Goal: Information Seeking & Learning: Understand process/instructions

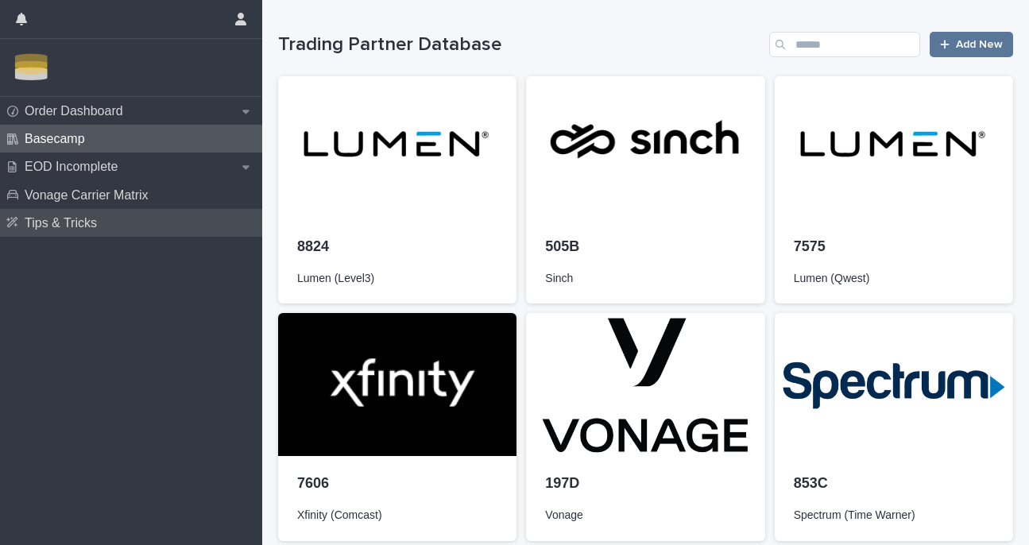
click at [106, 220] on p "Tips & Tricks" at bounding box center [63, 222] width 91 height 15
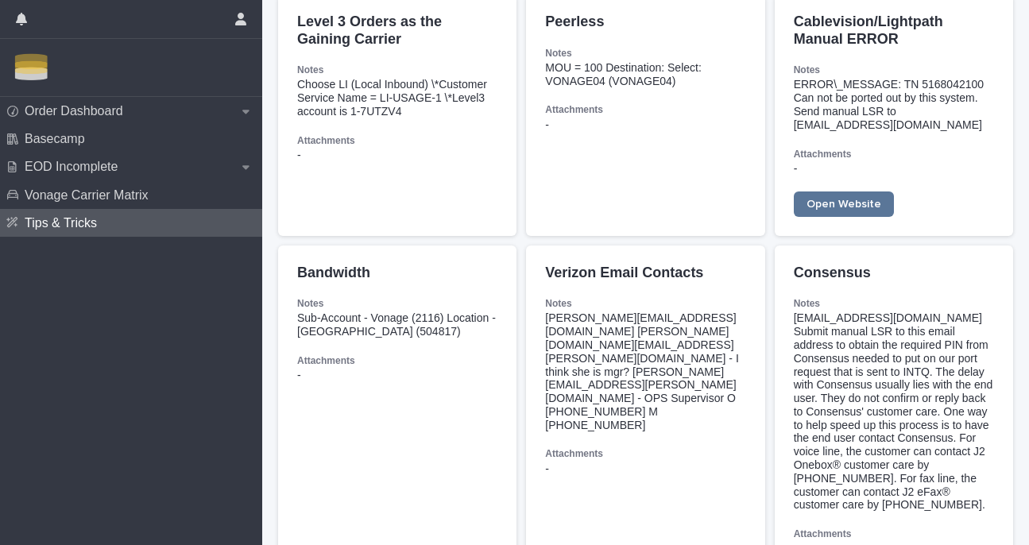
scroll to position [773, 0]
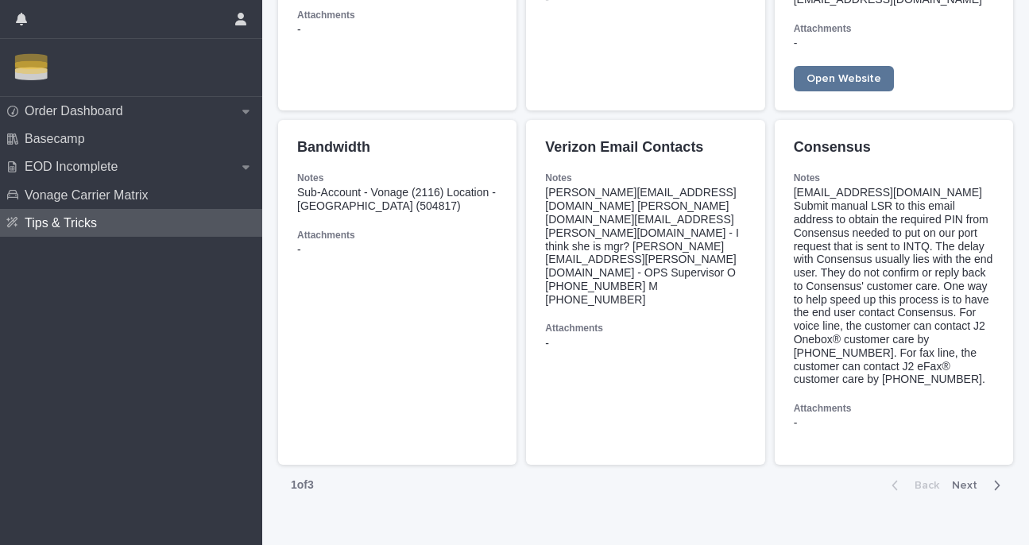
click at [962, 480] on span "Next" at bounding box center [969, 485] width 35 height 11
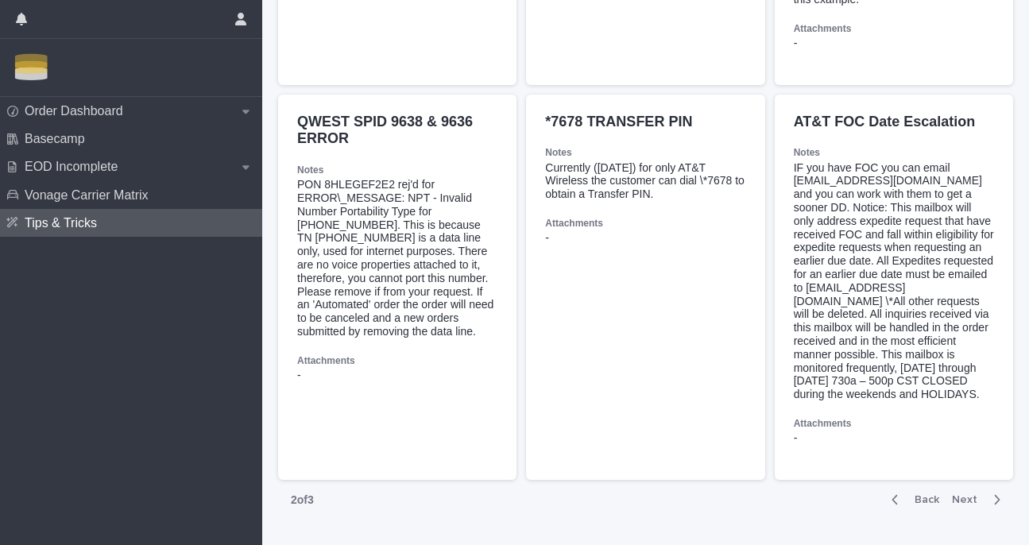
scroll to position [1475, 0]
click at [431, 236] on div "PON 8HLEGEF2E2 rej'd for ERROR\_MESSAGE: NPT - Invalid Number Portability Type …" at bounding box center [397, 256] width 200 height 160
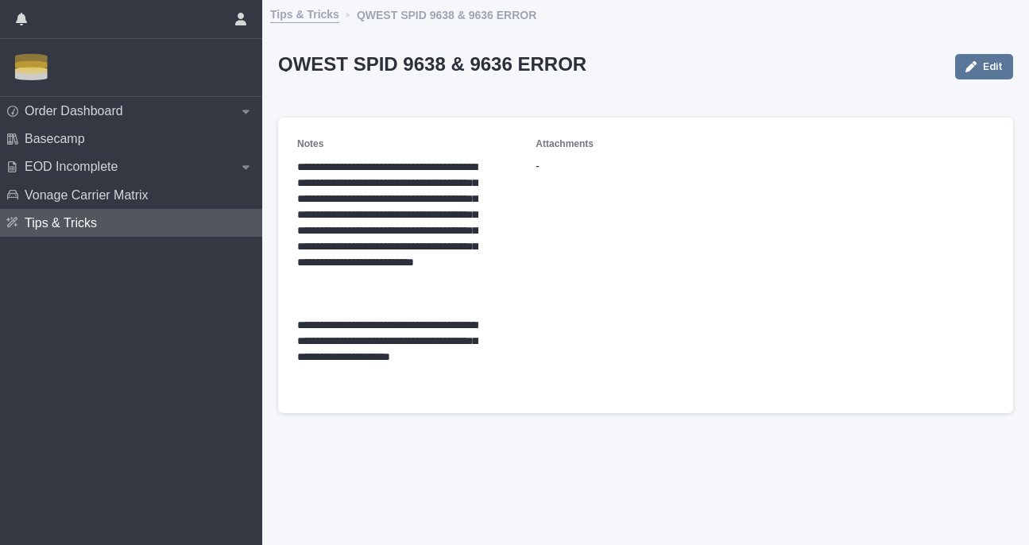
click at [312, 20] on link "Tips & Tricks" at bounding box center [304, 13] width 69 height 20
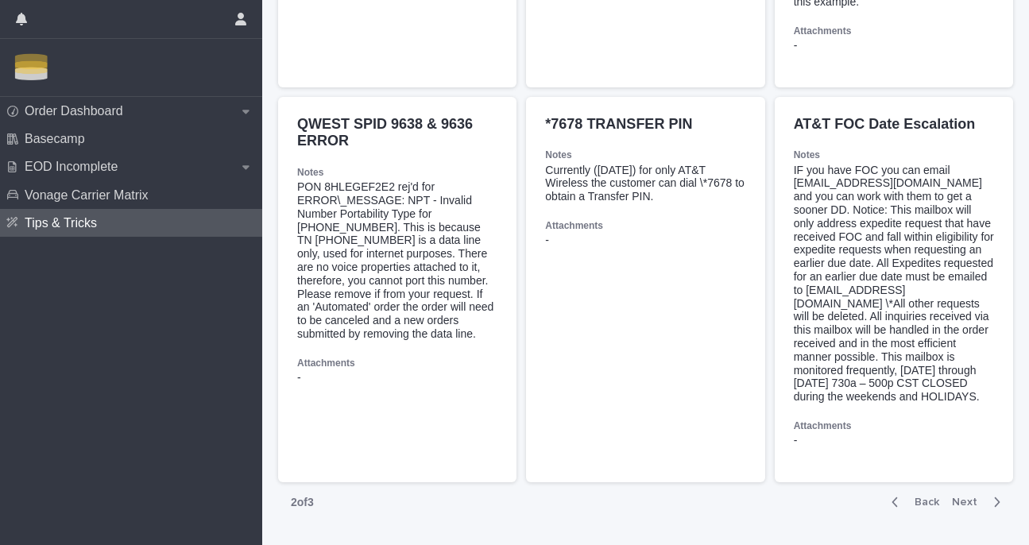
scroll to position [1542, 0]
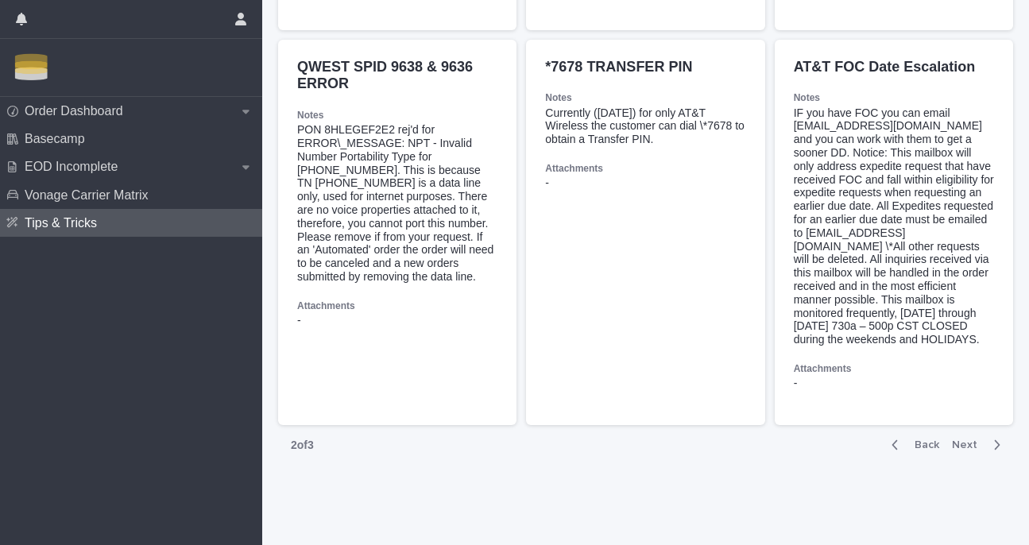
click at [962, 443] on span "Next" at bounding box center [969, 444] width 35 height 11
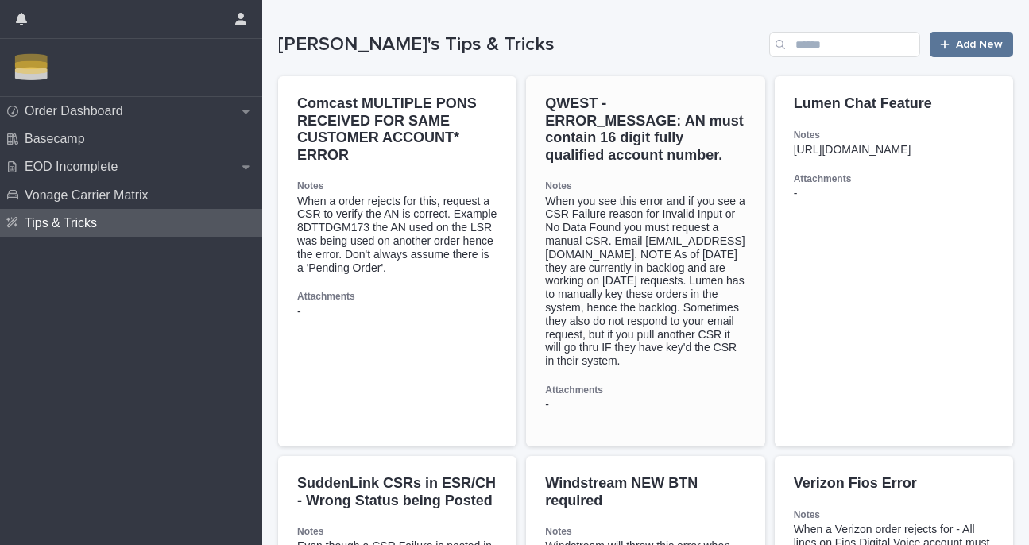
click at [652, 241] on div "When you see this error and if you see a CSR Failure reason for Invalid Input o…" at bounding box center [645, 281] width 200 height 173
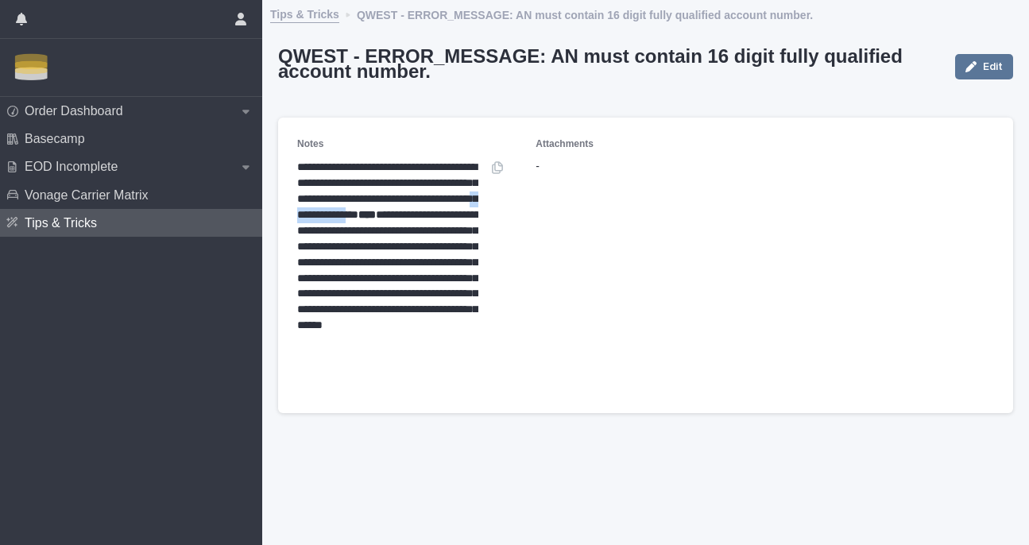
drag, startPoint x: 299, startPoint y: 230, endPoint x: 389, endPoint y: 230, distance: 90.6
click at [389, 230] on p "**********" at bounding box center [387, 270] width 181 height 221
copy p "**********"
